Goal: Task Accomplishment & Management: Manage account settings

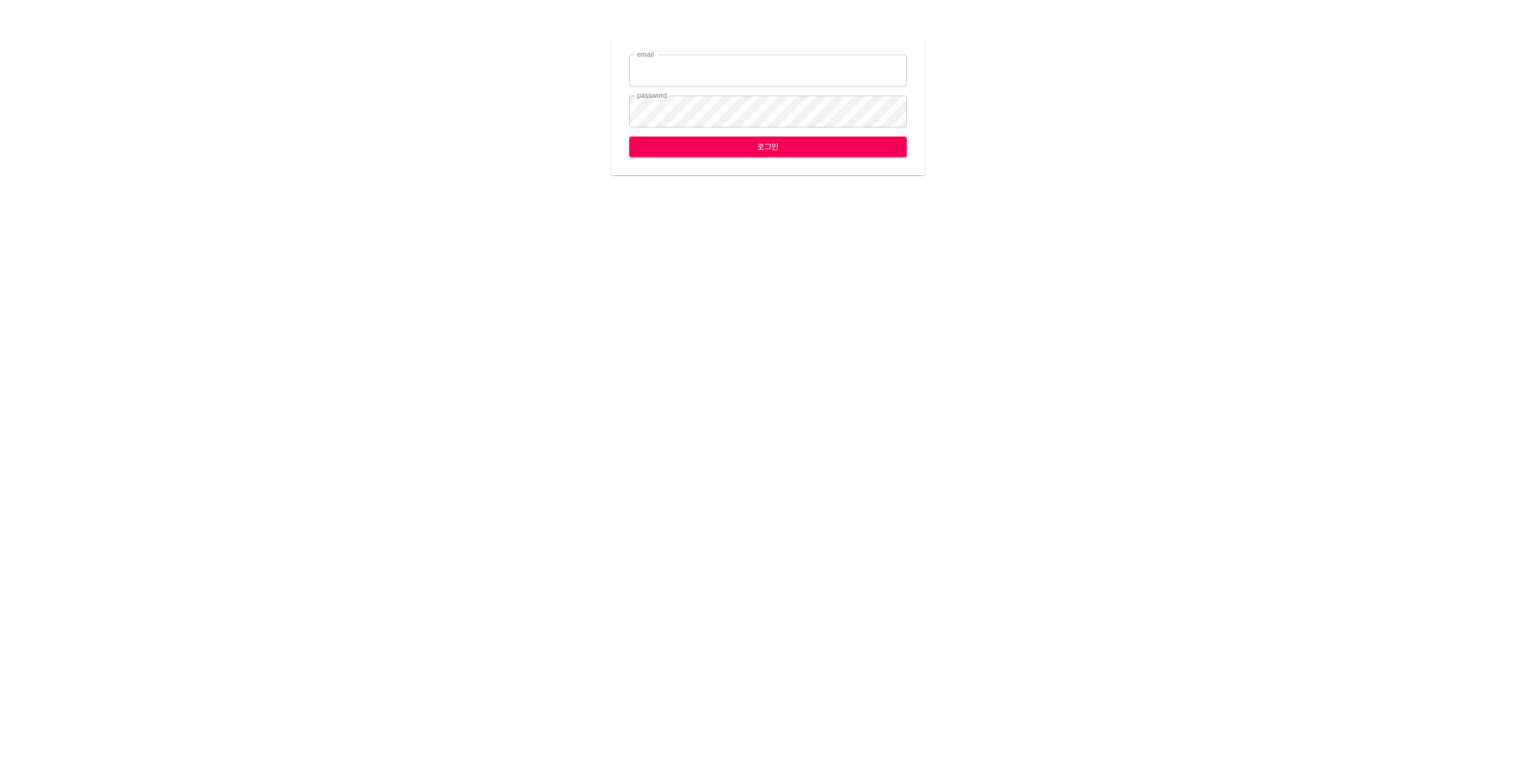
type input "[EMAIL_ADDRESS][DOMAIN_NAME]"
click at [733, 149] on span "로그인" at bounding box center [768, 147] width 259 height 14
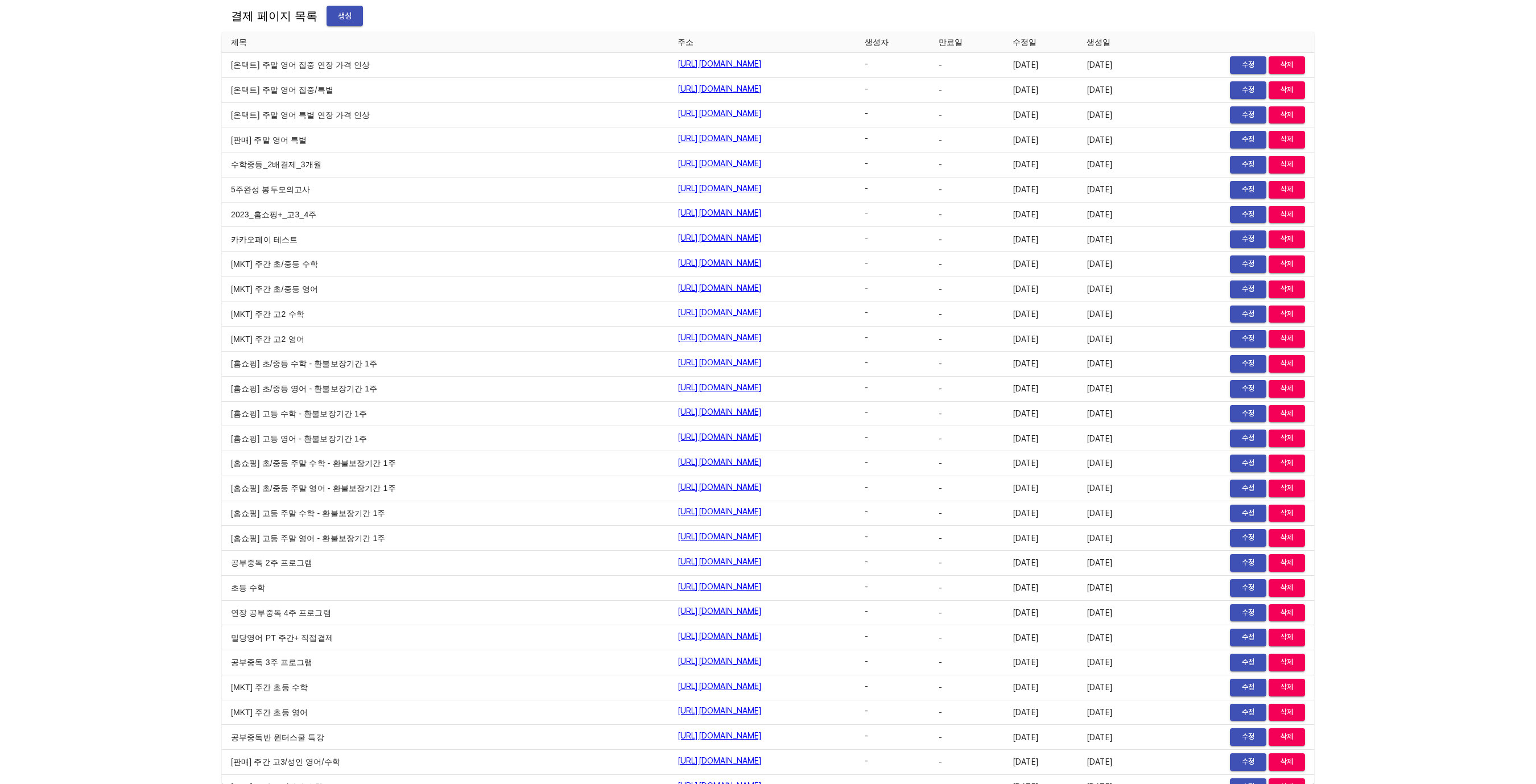
click at [175, 242] on div "결제 페이지 목록 생성 제목 주소 생성자 만료일 수정일 생성일 [온택트] 주말 영어 집중 연장 가격 인상 https://payment.mild…" at bounding box center [768, 392] width 1536 height 784
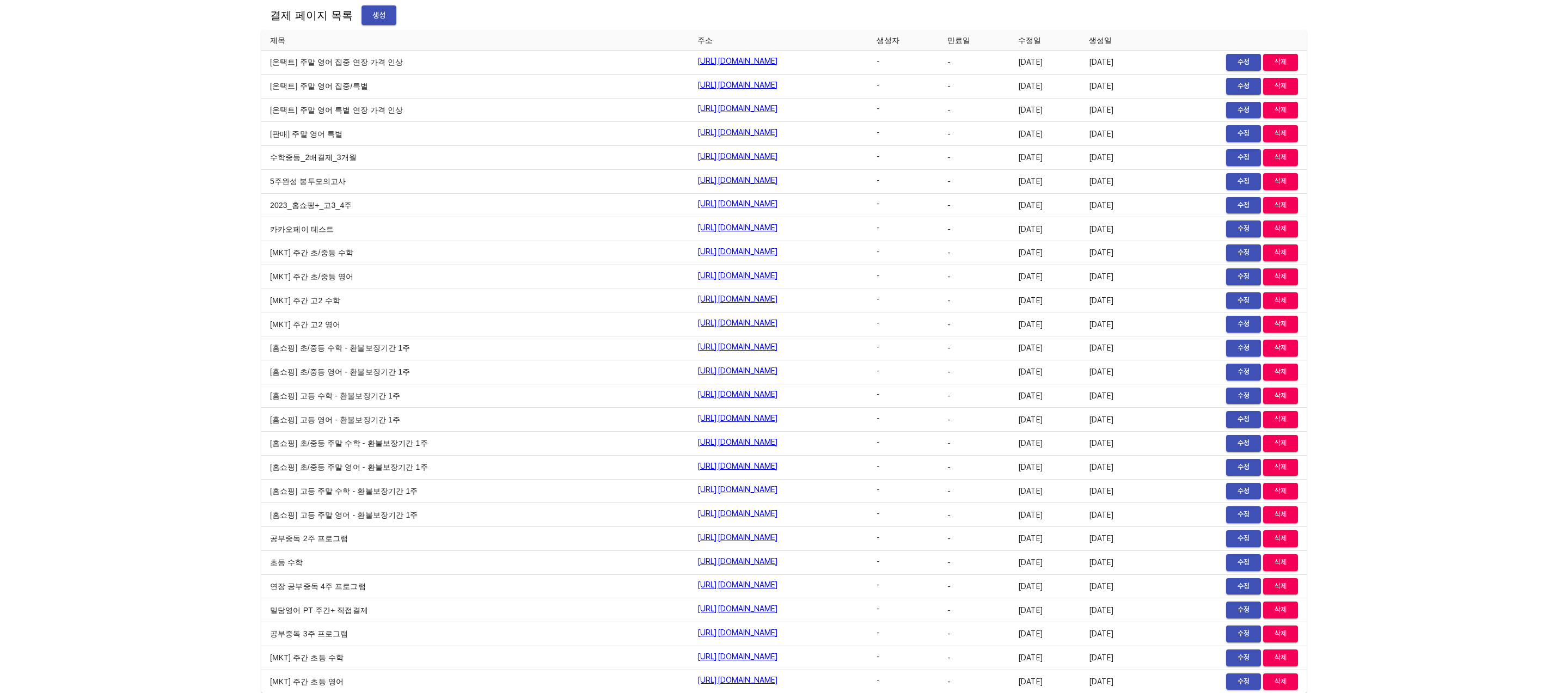
click at [158, 190] on div "결제 페이지 목록 생성 제목 주소 생성자 만료일 수정일 생성일 [온택트] 주말 영어 집중 연장 가격 인상 https://payment.mild…" at bounding box center [784, 346] width 1568 height 693
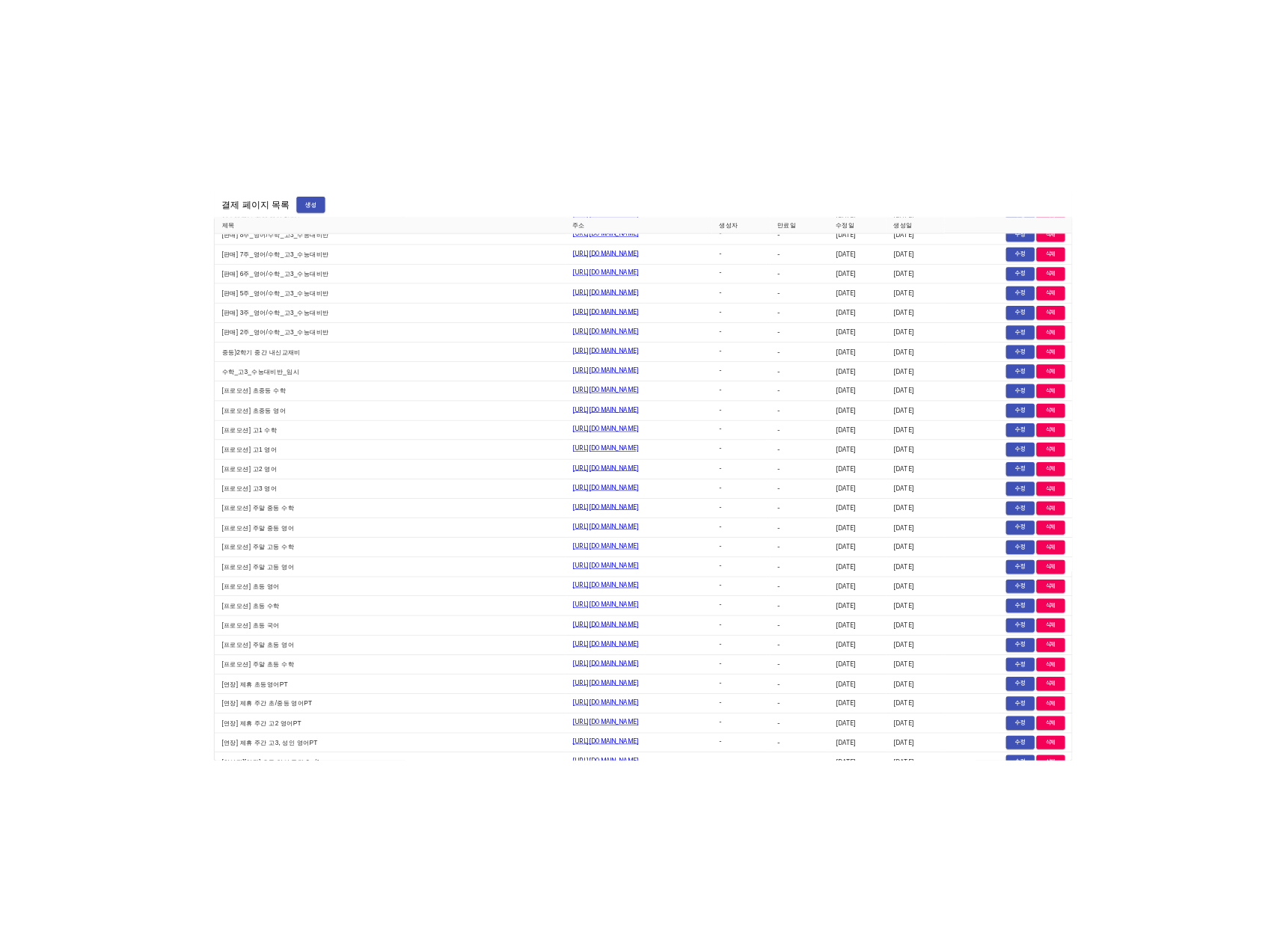
scroll to position [5686, 0]
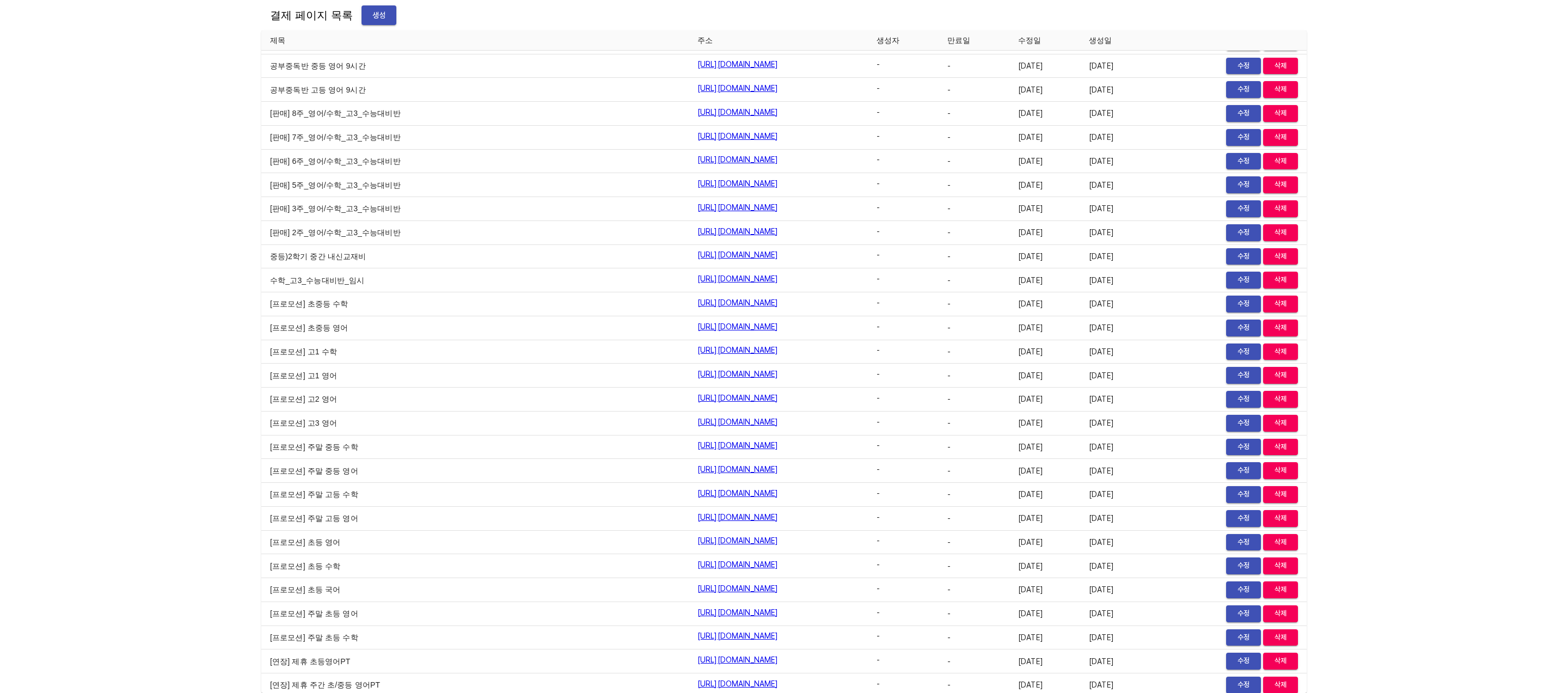
click at [1380, 332] on div "결제 페이지 목록 생성 제목 주소 생성자 만료일 수정일 생성일 [온택트] 주말 영어 집중 연장 가격 인상 https://payment.mild…" at bounding box center [784, 346] width 1568 height 693
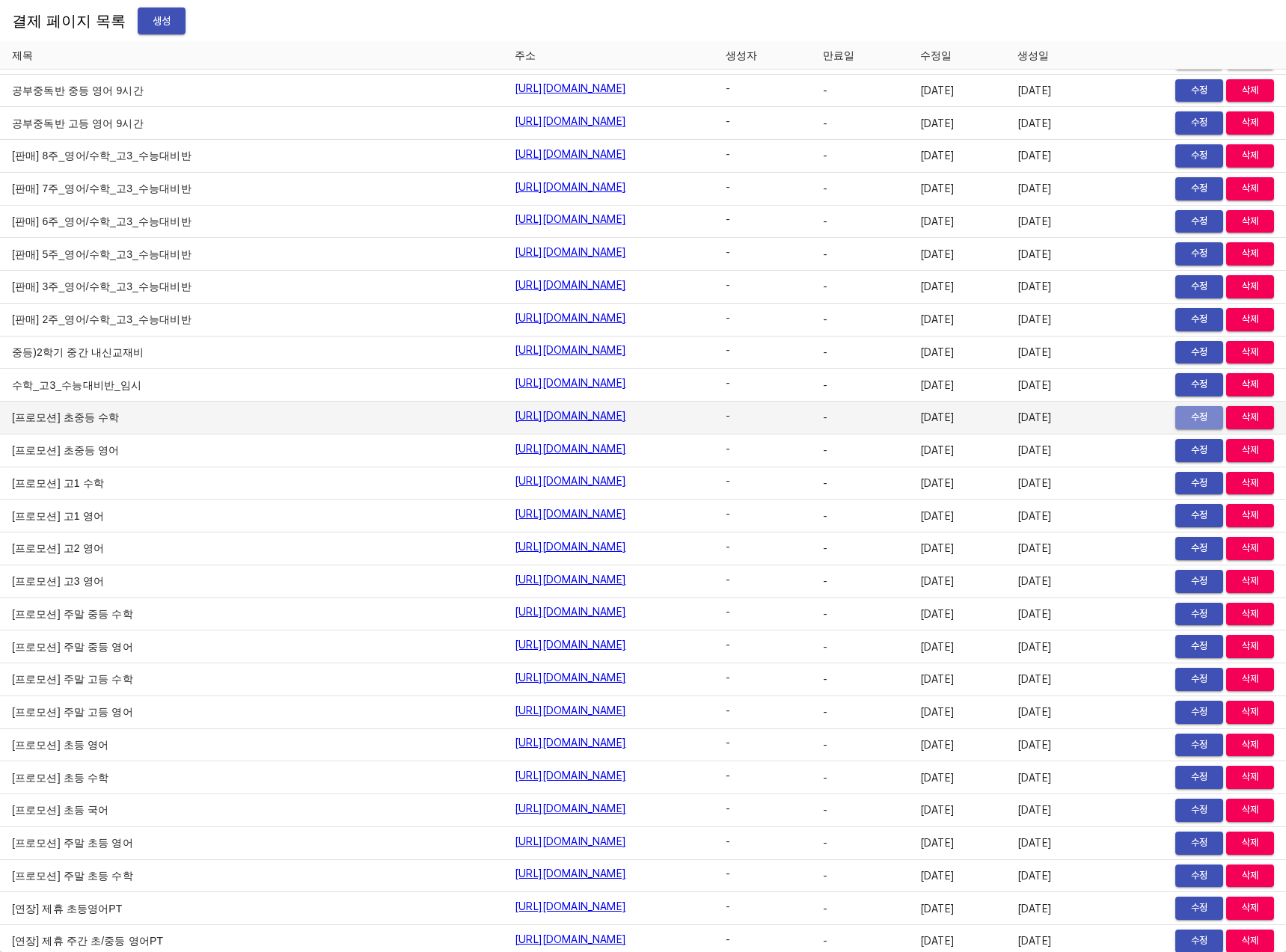
click at [1190, 426] on span "수정" at bounding box center [1198, 417] width 33 height 18
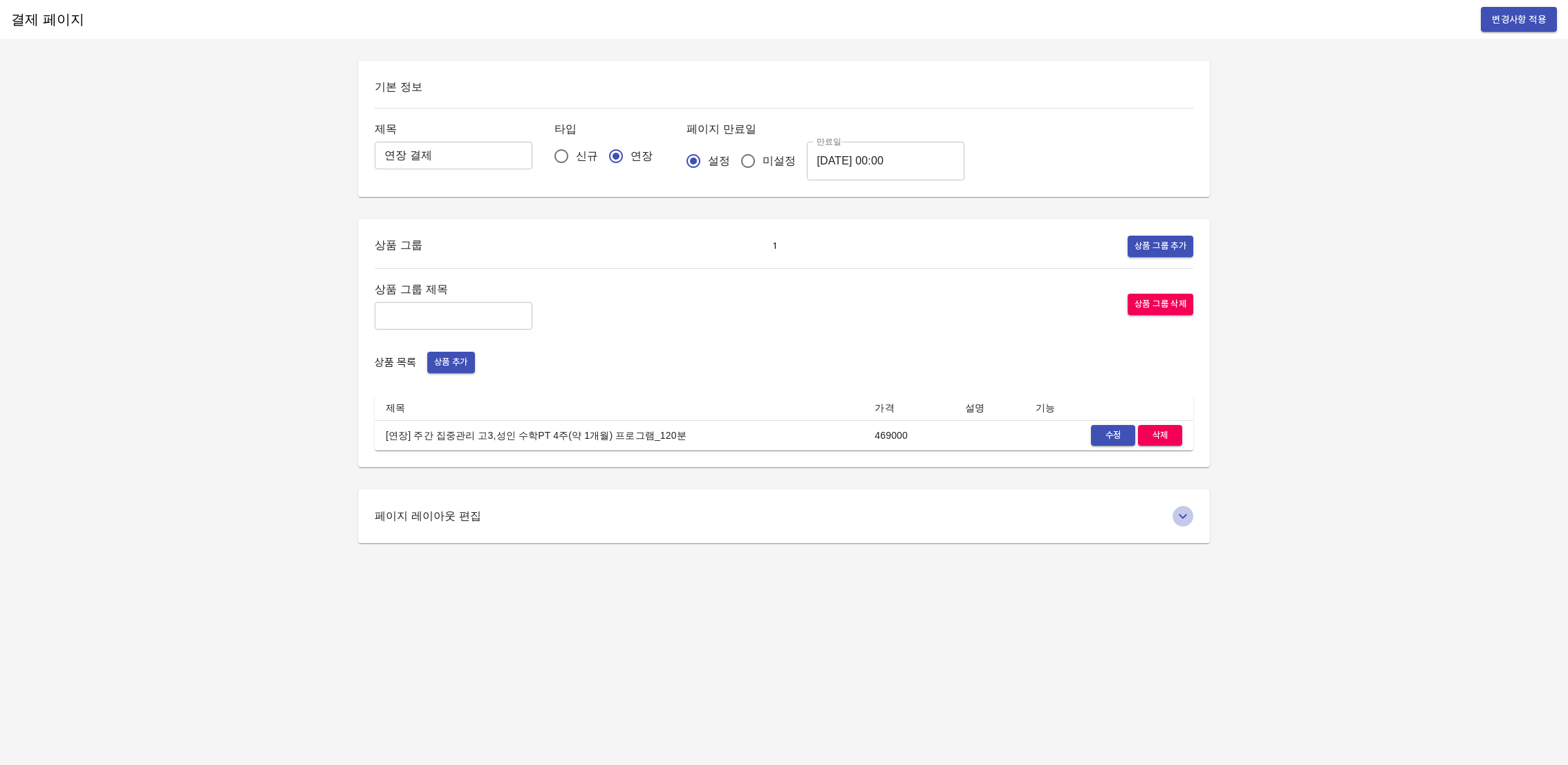
click at [1186, 514] on icon "toggle-layout" at bounding box center [1182, 515] width 16 height 16
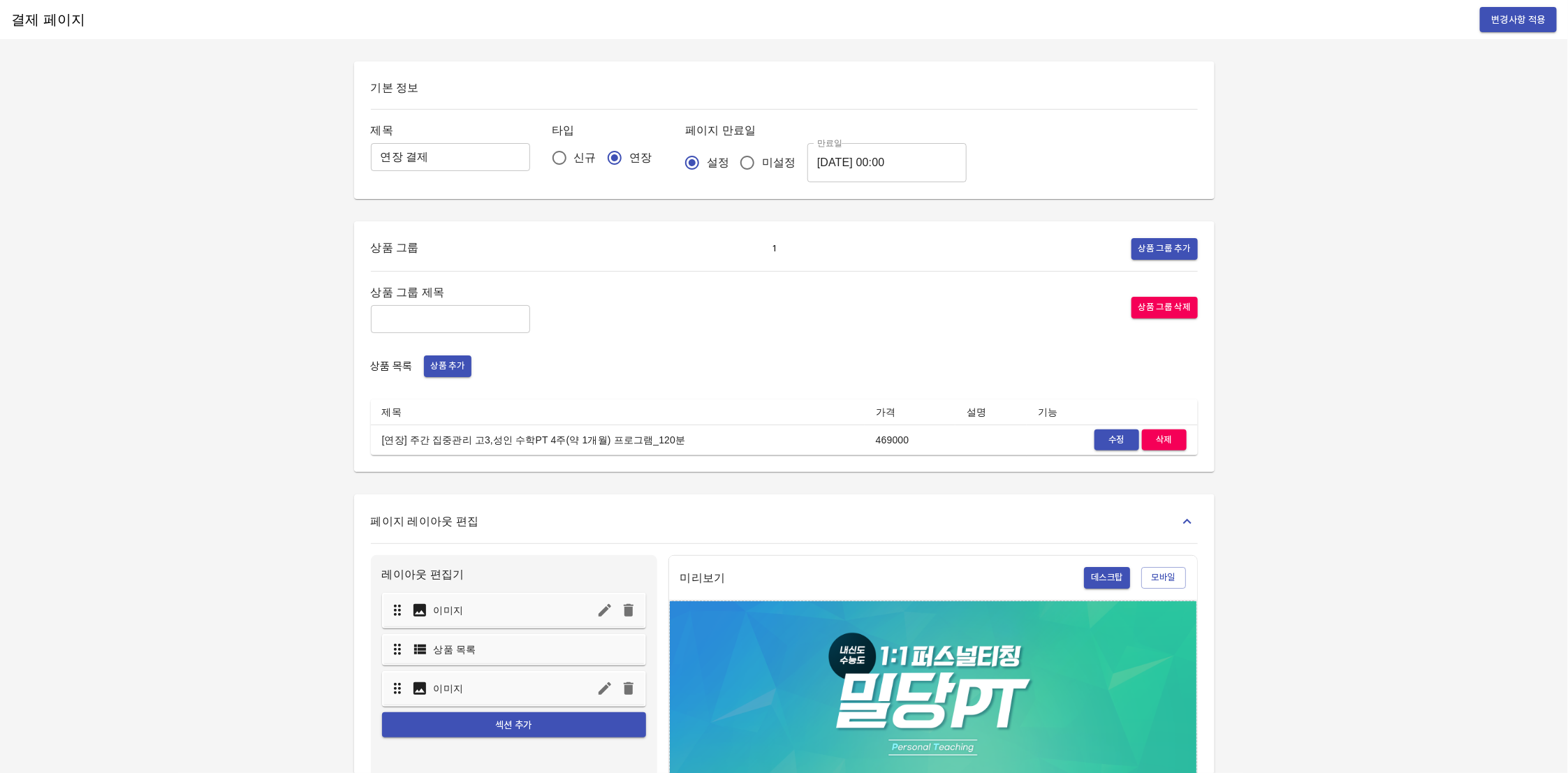
click at [1452, 438] on div "결제 페이지 변경사항 적용 기본 정보 제목 연장 결제 ​ 타입 신규 연장 페이지 만료일 설정 미설정 만료일 2025-09-02 00:00 만료…" at bounding box center [784, 634] width 1568 height 1268
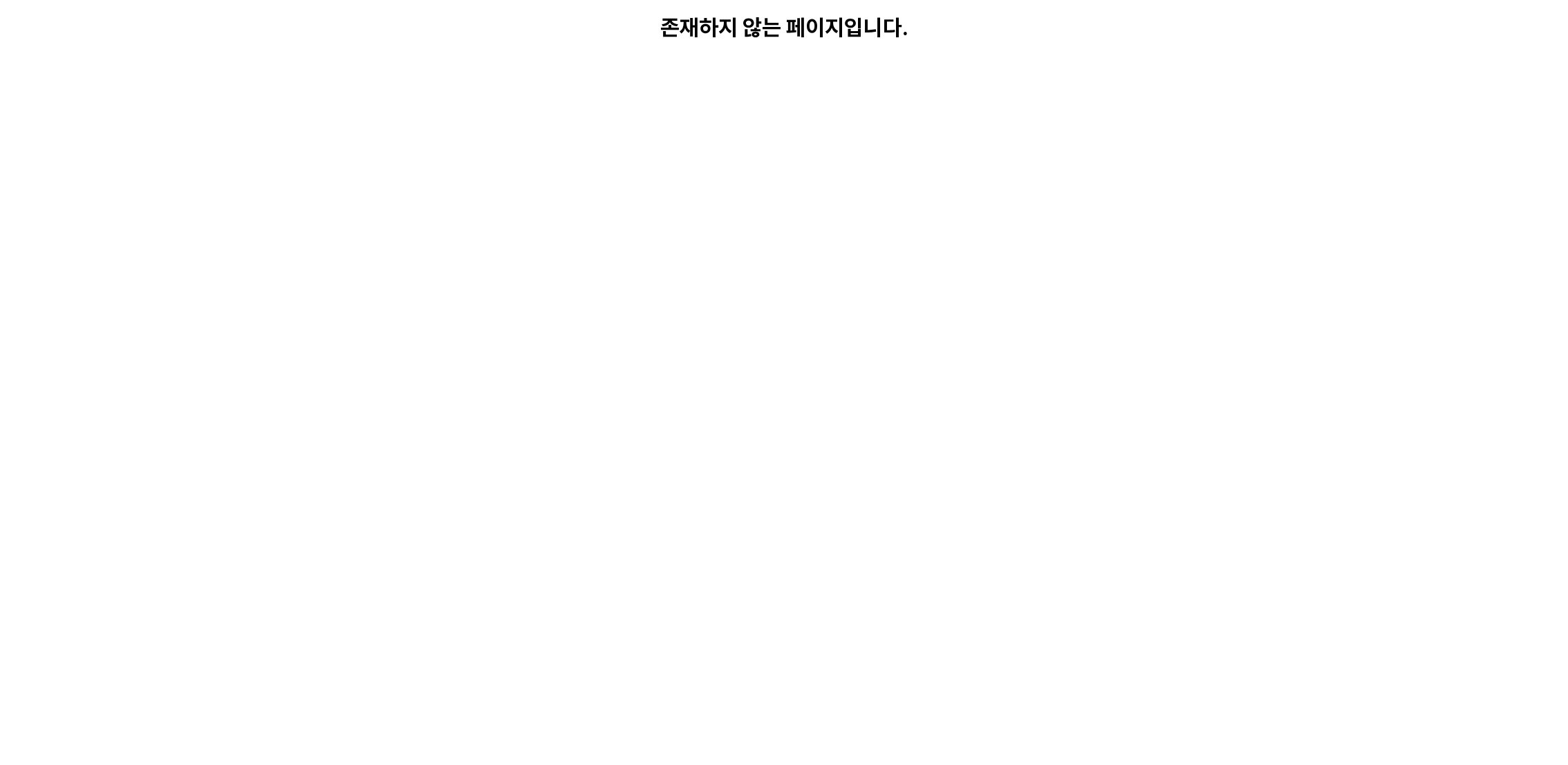
click at [674, 56] on html "존재하지 않는 페이지입니다." at bounding box center [784, 28] width 1568 height 56
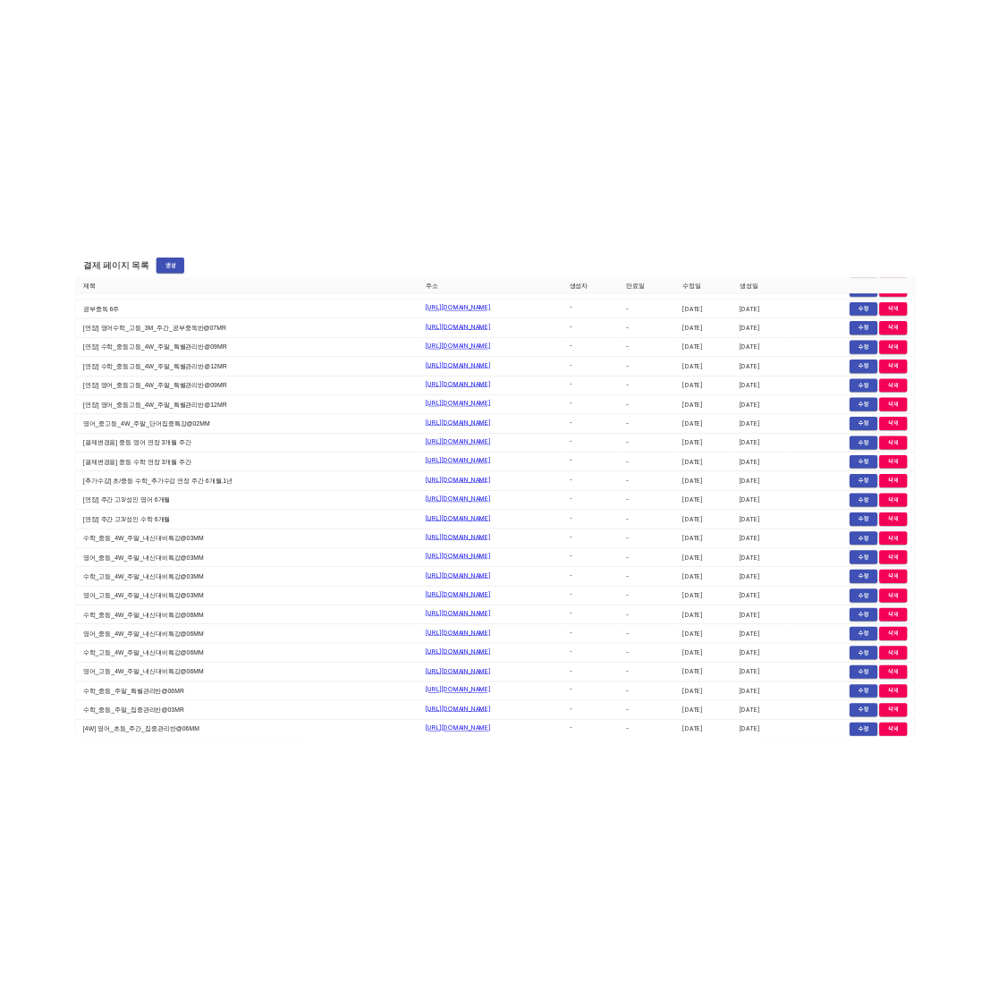
scroll to position [2376, 0]
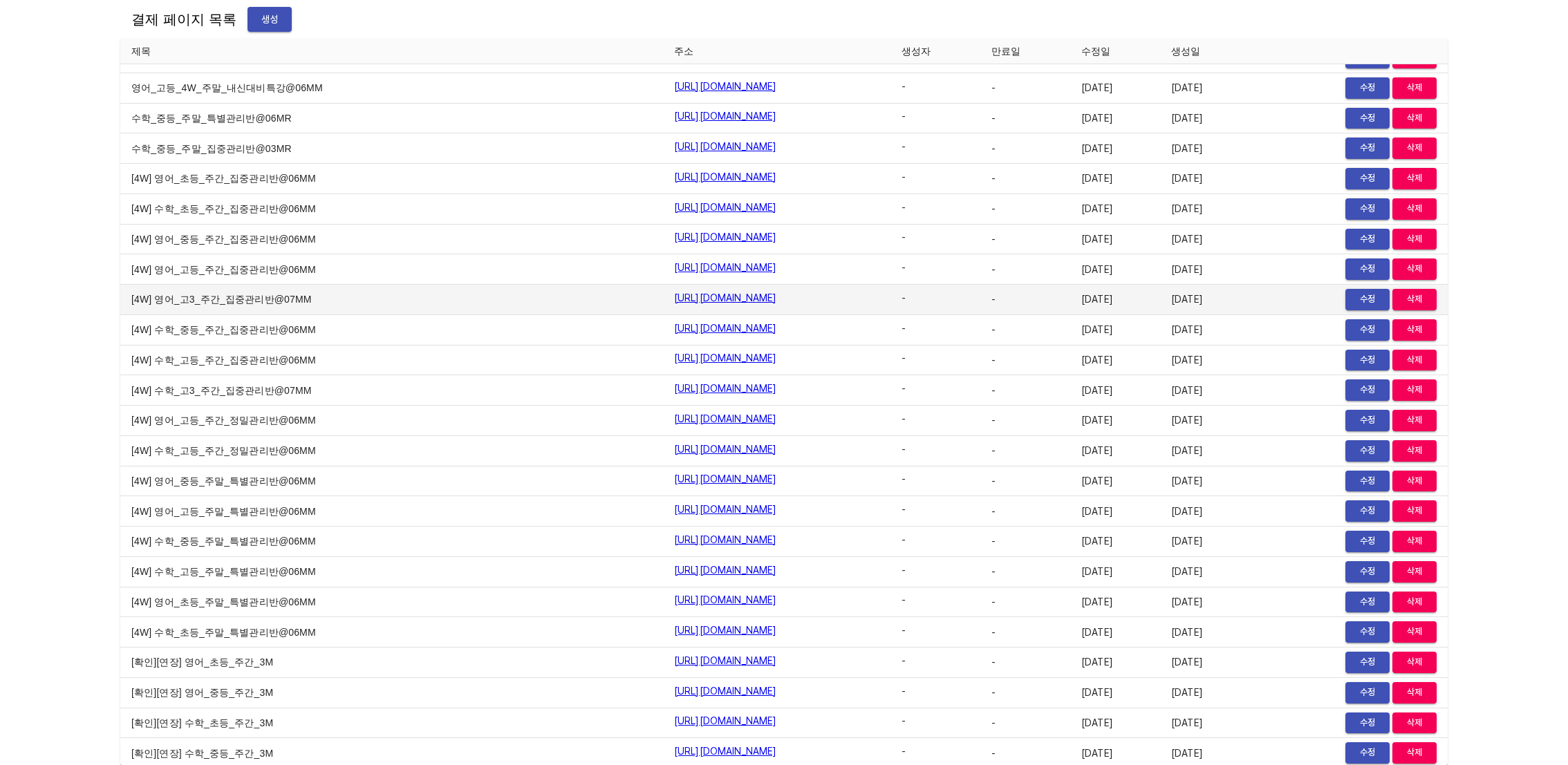
click at [1354, 291] on span "수정" at bounding box center [1367, 299] width 30 height 16
click at [1352, 291] on span "수정" at bounding box center [1367, 299] width 30 height 16
click at [43, 455] on div "결제 페이지 목록 생성 제목 주소 생성자 만료일 수정일 생성일 [온택트] 주말 영어 집중 연장 가격 인상 https://payment.mild…" at bounding box center [784, 382] width 1568 height 765
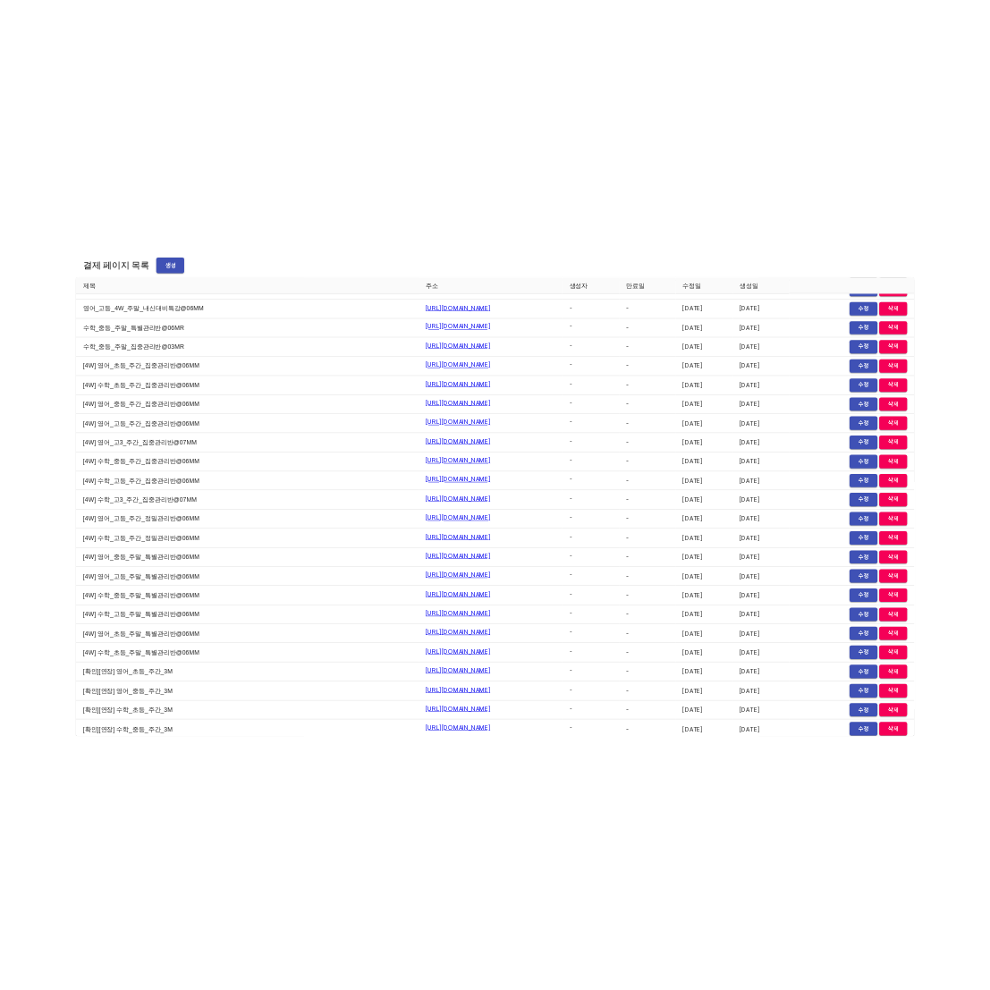
scroll to position [3342, 0]
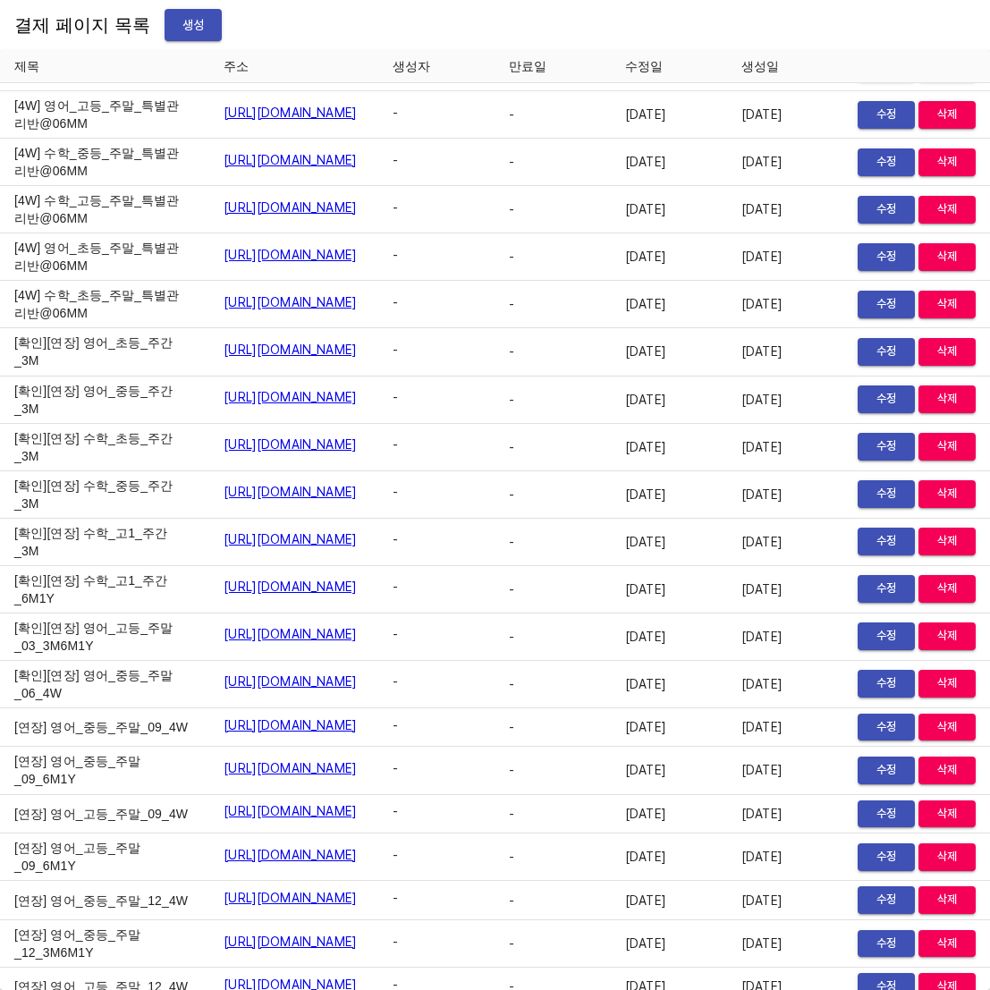
click at [864, 24] on div "결제 페이지 목록 생성" at bounding box center [495, 25] width 990 height 50
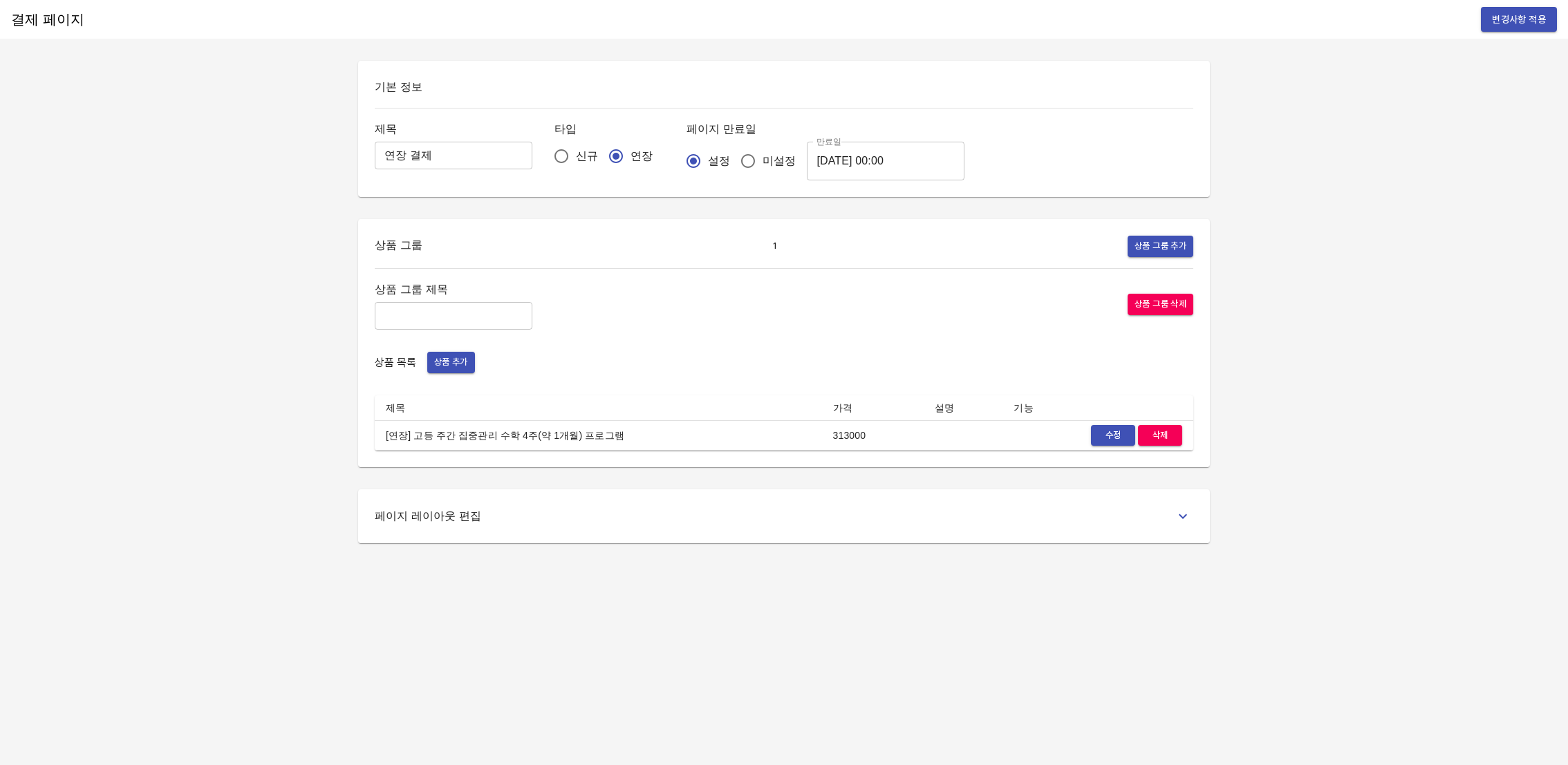
click at [765, 206] on div "기본 정보 제목 연장 결제 ​ 타입 신규 연장 페이지 만료일 설정 미설정 만료일 [DATE] 00:00 만료일 상품 그룹 1 상품 그룹 추가 …" at bounding box center [784, 302] width 885 height 482
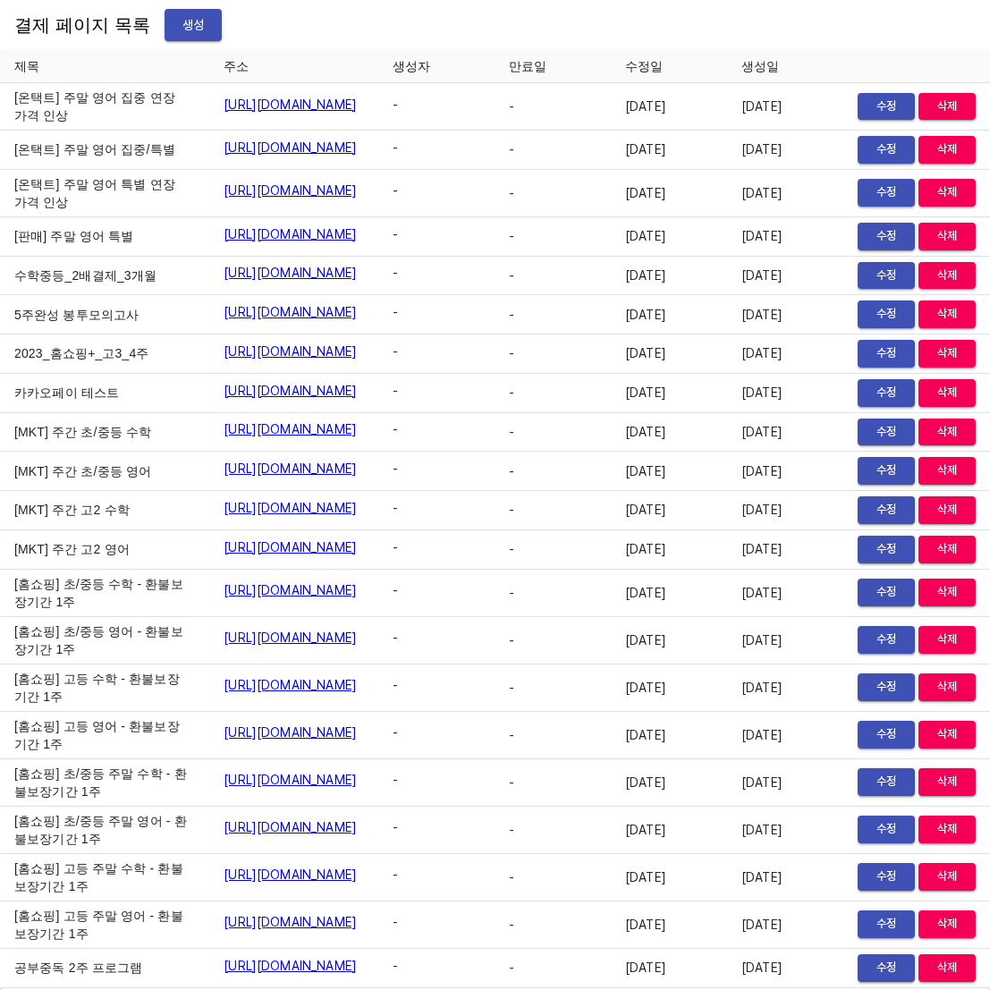
click at [378, 53] on th "주소" at bounding box center [293, 66] width 169 height 33
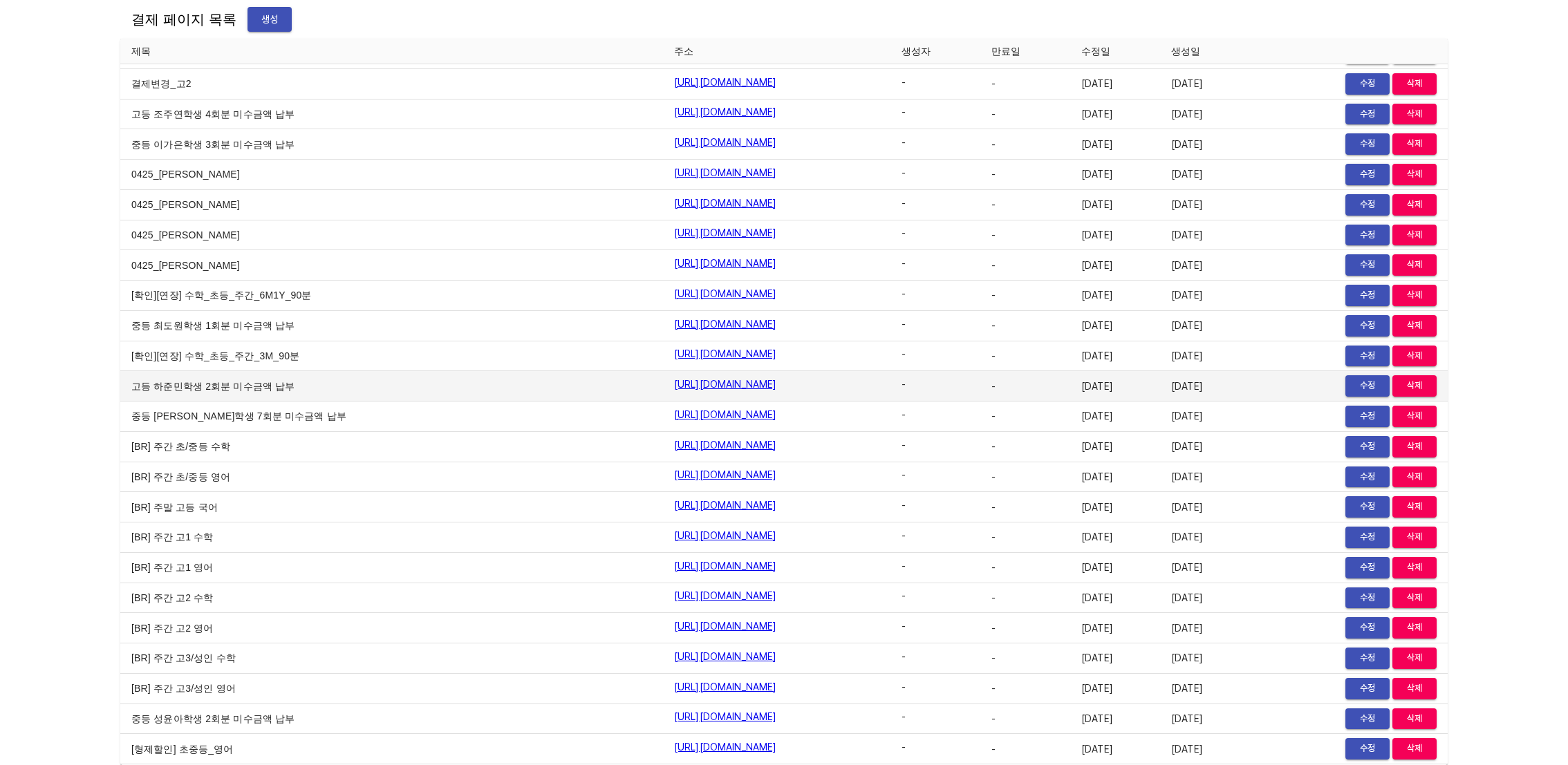
scroll to position [12246, 0]
